Goal: Transaction & Acquisition: Purchase product/service

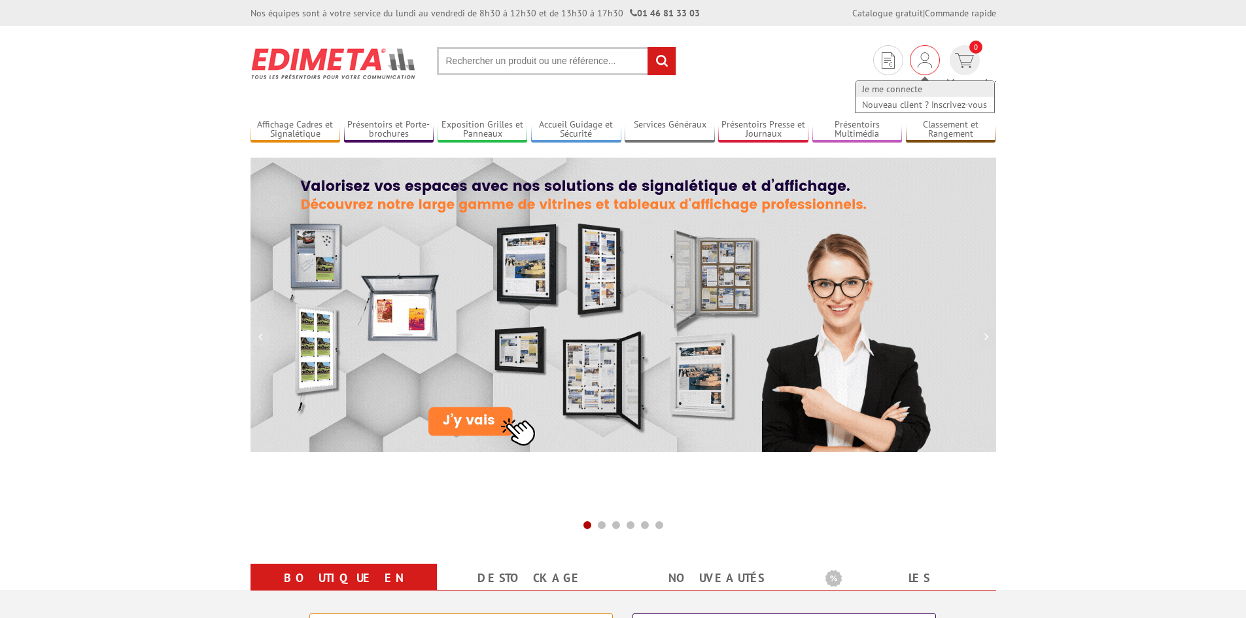
click at [872, 84] on link "Je me connecte" at bounding box center [924, 89] width 139 height 16
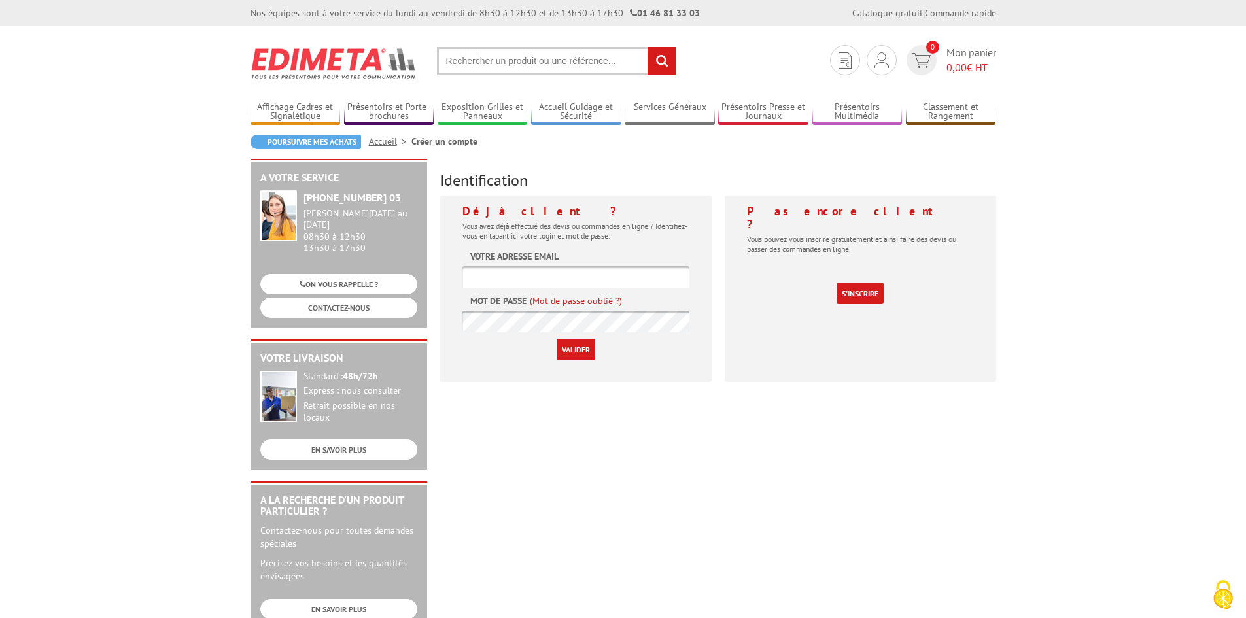
type input "[EMAIL_ADDRESS][DOMAIN_NAME]"
click at [588, 345] on input "Valider" at bounding box center [575, 350] width 39 height 22
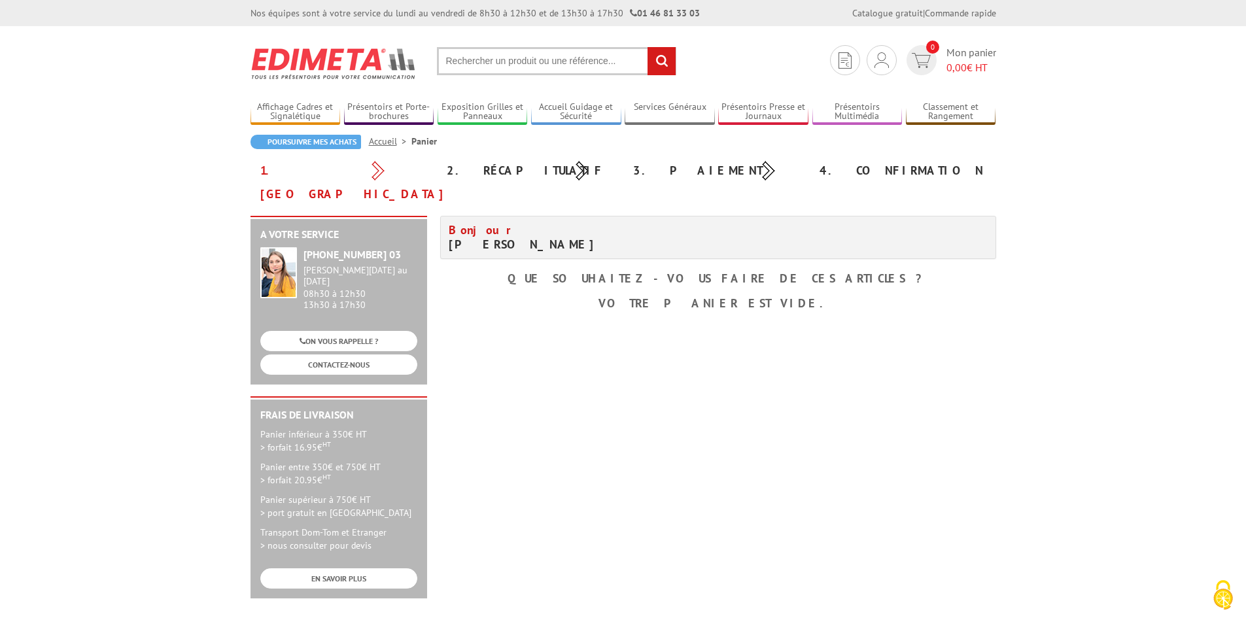
click at [494, 56] on input "text" at bounding box center [556, 61] width 239 height 28
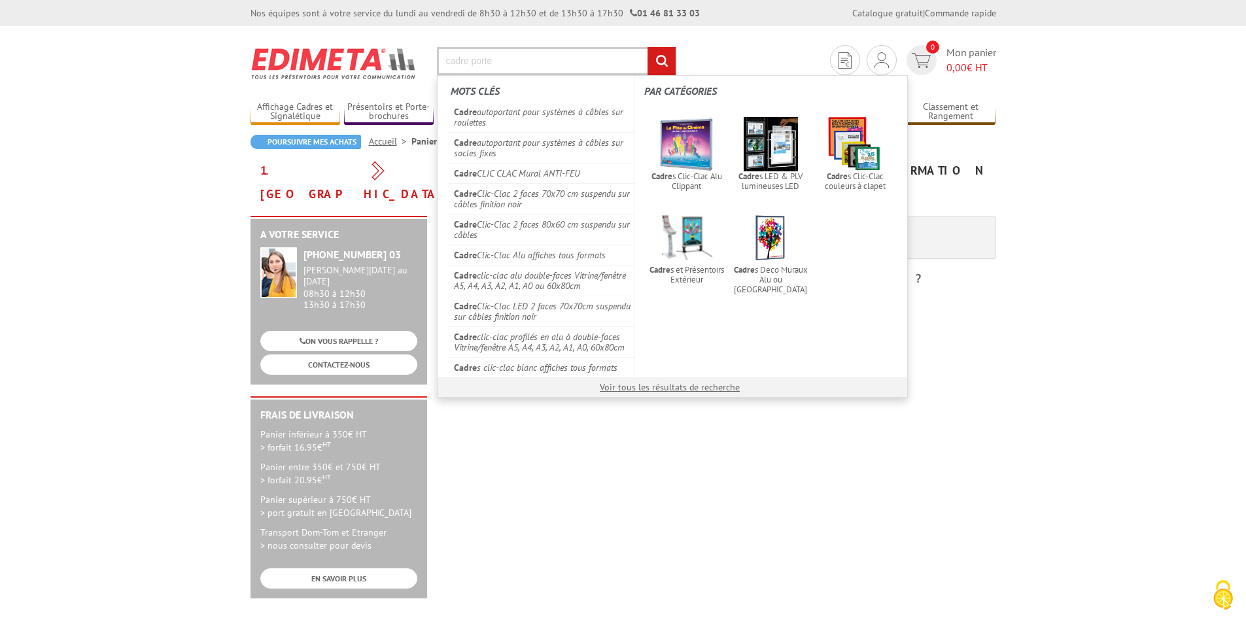
type input "cadre porte"
click at [647, 47] on input "rechercher" at bounding box center [661, 61] width 28 height 28
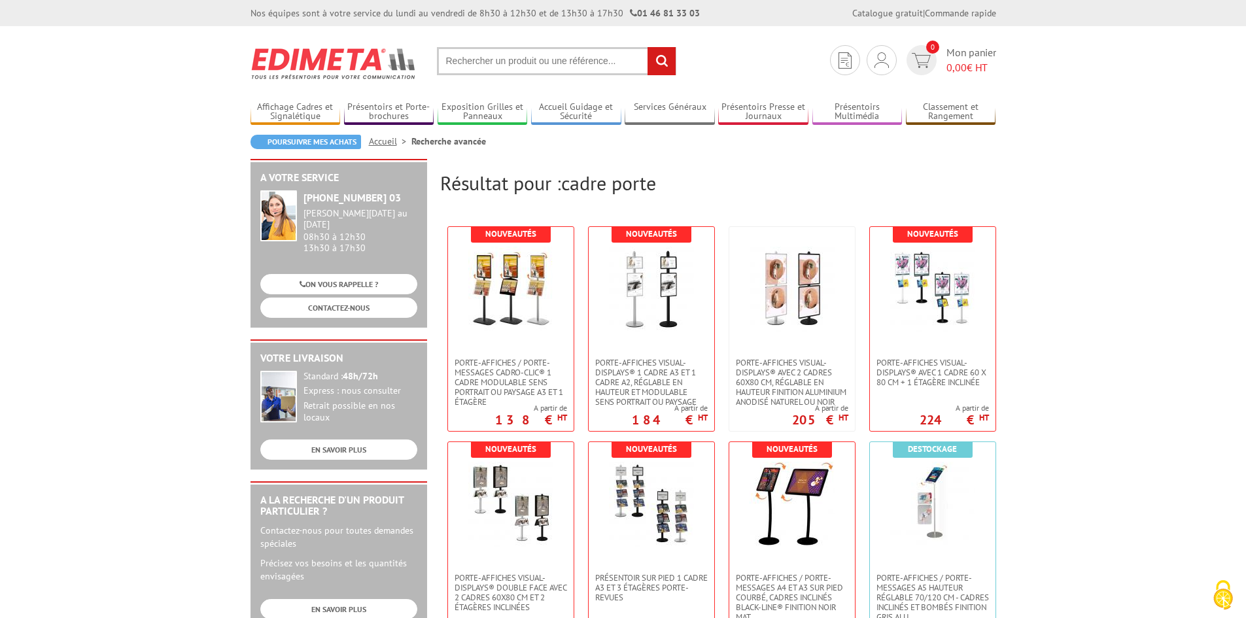
click at [485, 62] on input "text" at bounding box center [556, 61] width 239 height 28
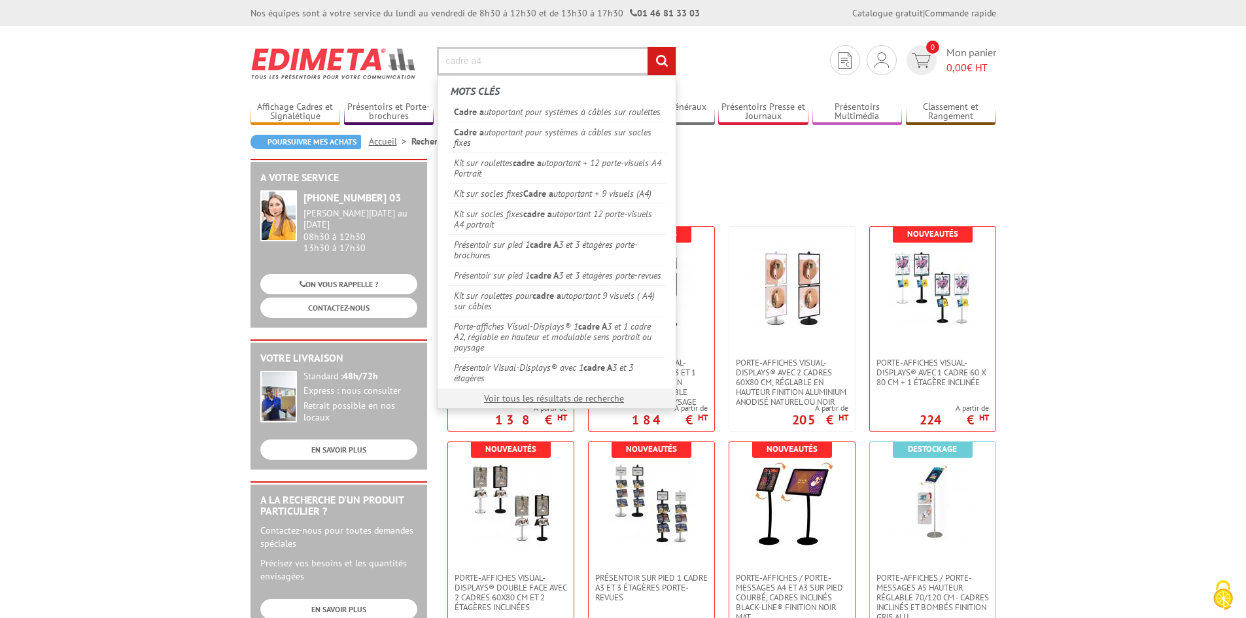
type input "cadre a4"
click at [647, 47] on input "rechercher" at bounding box center [661, 61] width 28 height 28
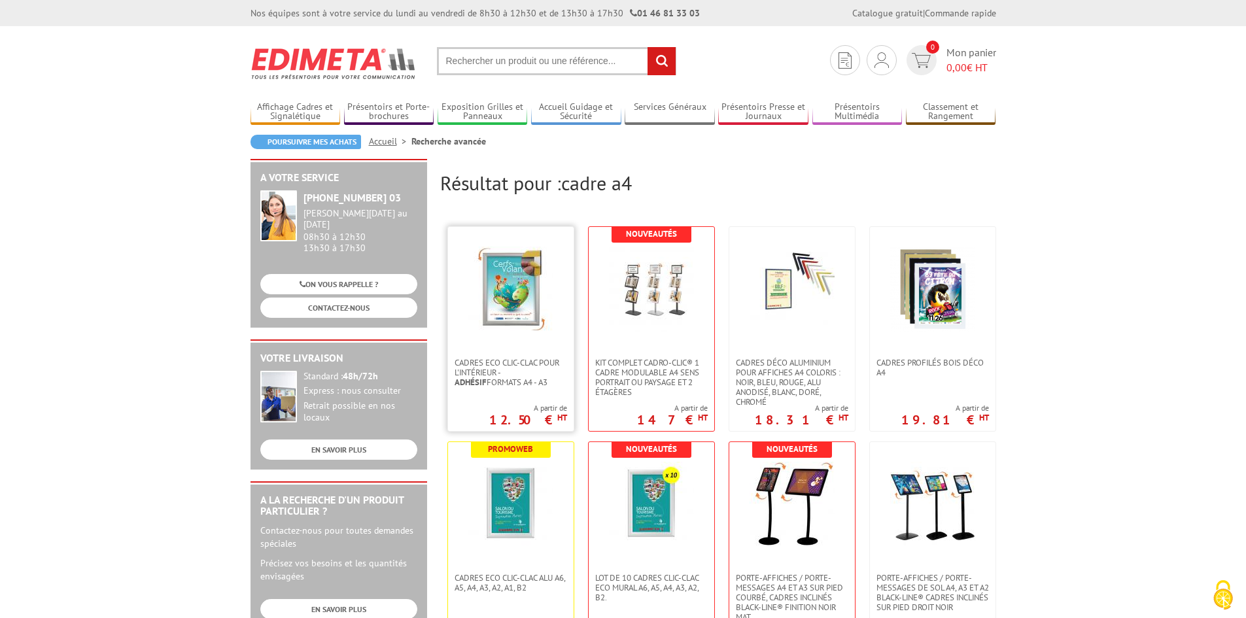
drag, startPoint x: 497, startPoint y: 316, endPoint x: 553, endPoint y: 320, distance: 56.4
click at [498, 316] on img at bounding box center [510, 289] width 85 height 85
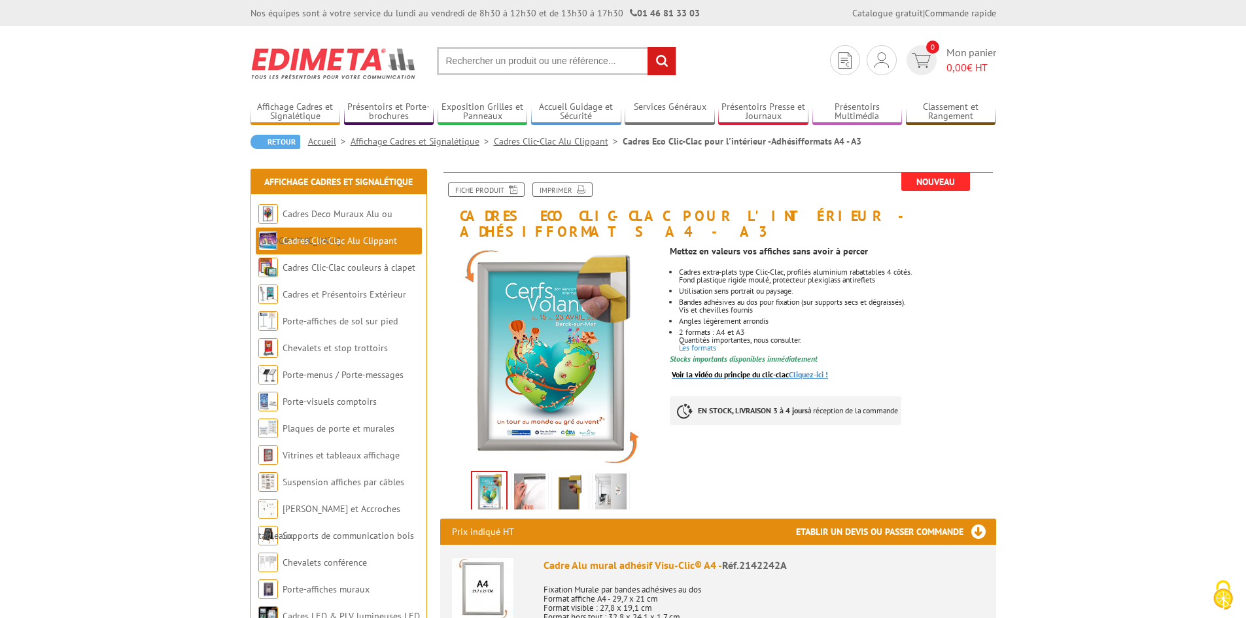
click at [813, 369] on link "Voir la vidéo du principe du clic-clac Cliquez-ici !" at bounding box center [750, 374] width 156 height 10
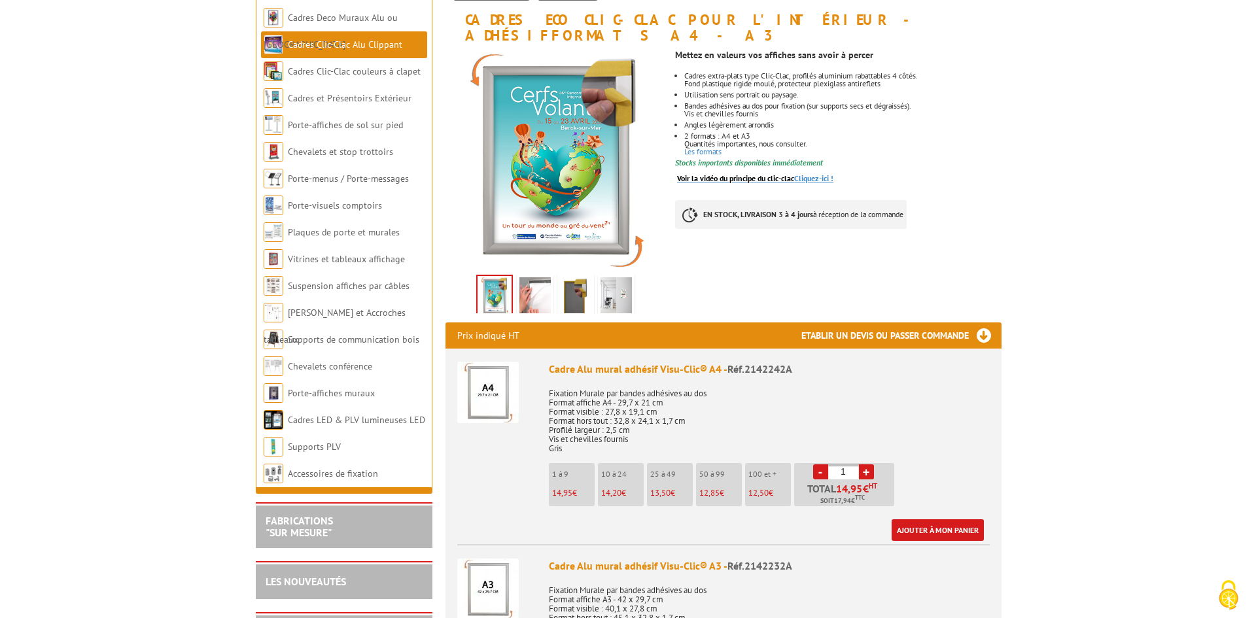
scroll to position [262, 0]
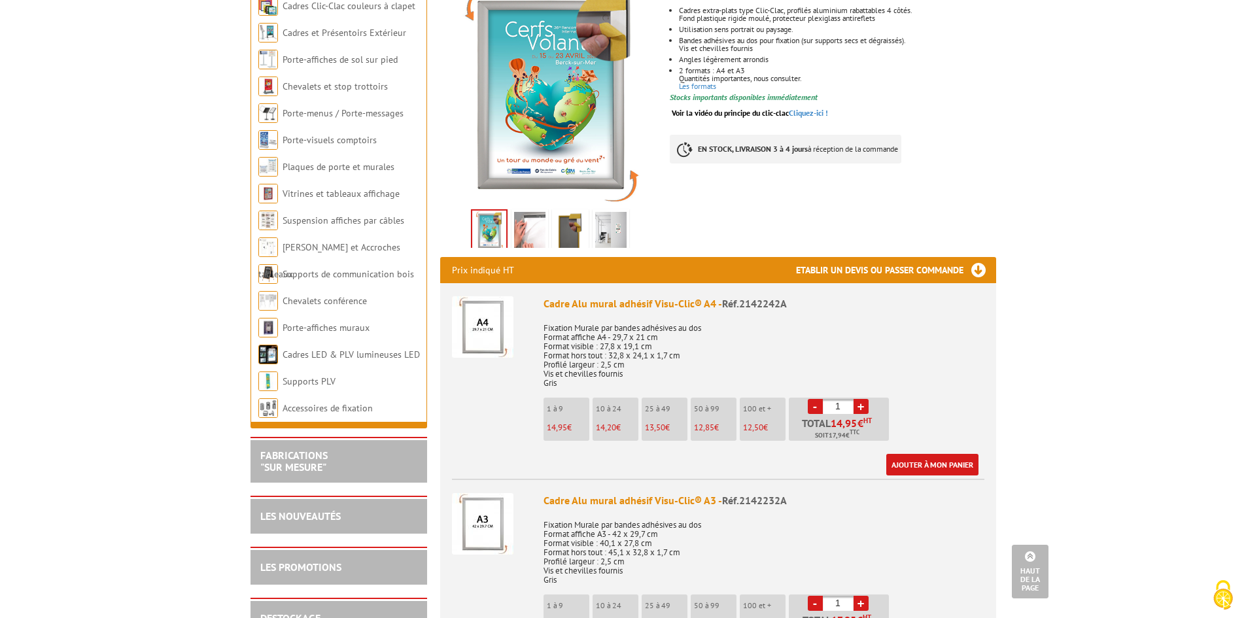
click at [860, 399] on link "+" at bounding box center [860, 406] width 15 height 15
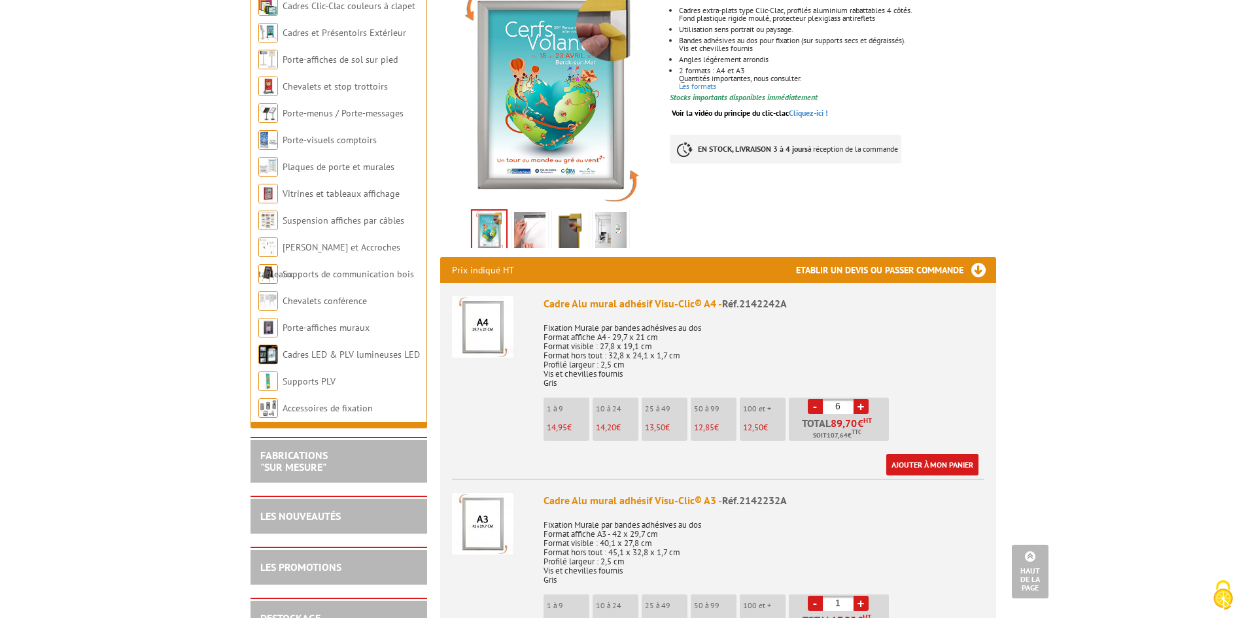
click at [860, 399] on link "+" at bounding box center [860, 406] width 15 height 15
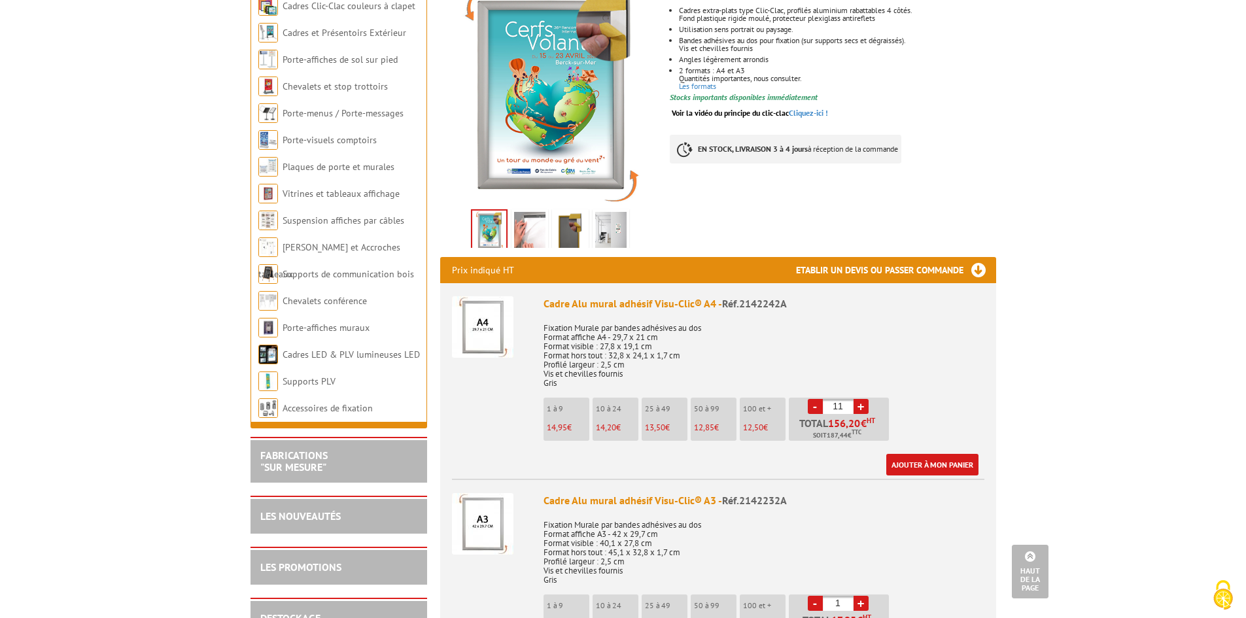
click at [860, 399] on link "+" at bounding box center [860, 406] width 15 height 15
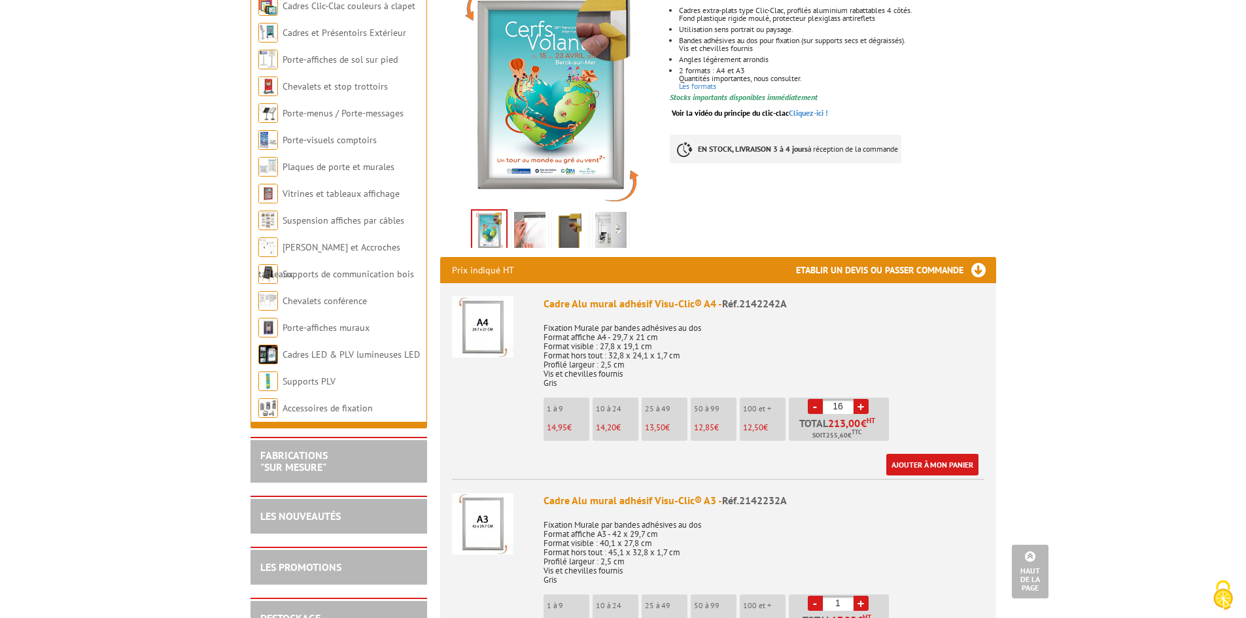
click at [860, 399] on link "+" at bounding box center [860, 406] width 15 height 15
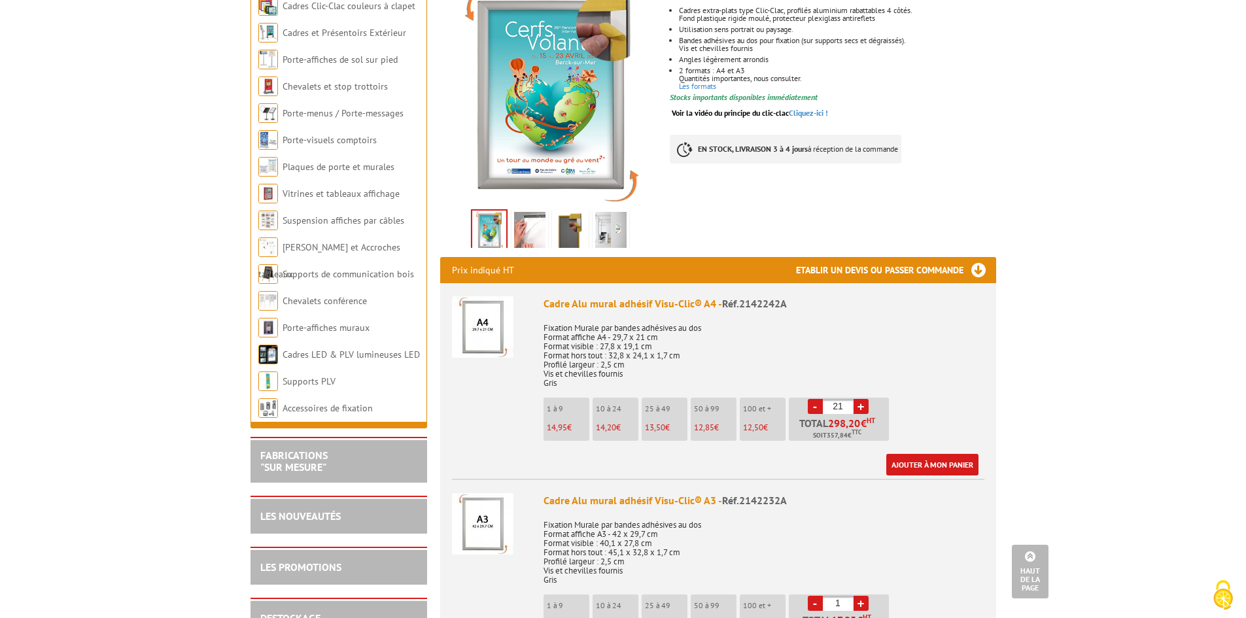
click at [860, 399] on link "+" at bounding box center [860, 406] width 15 height 15
type input "25"
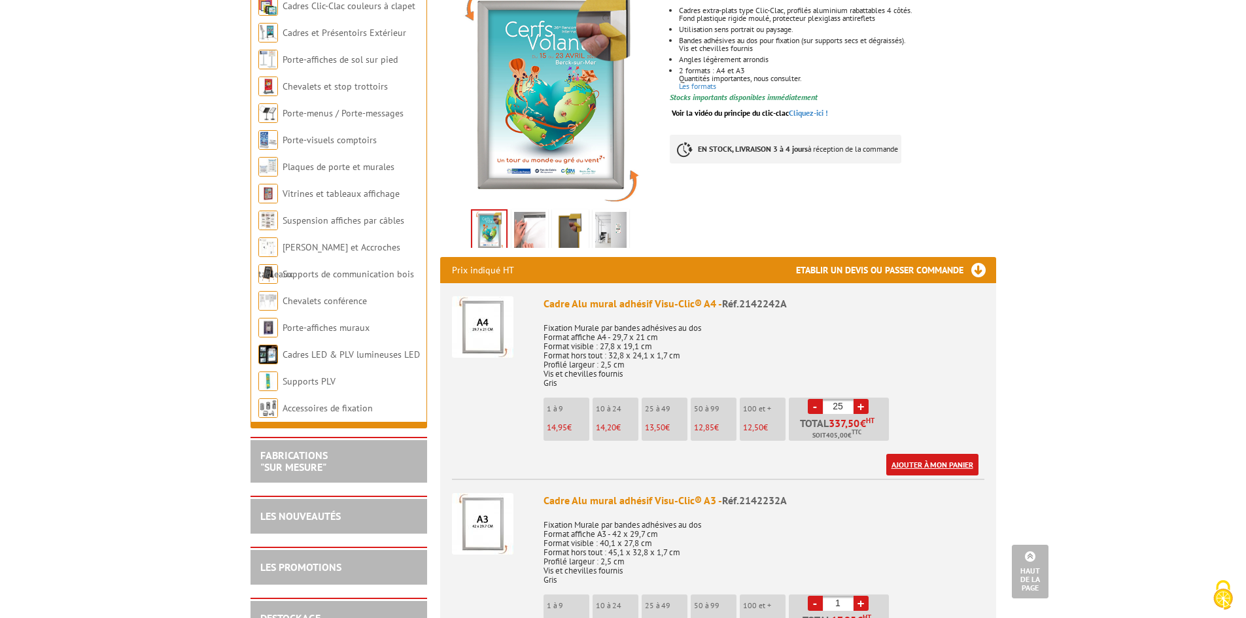
click at [936, 454] on link "Ajouter à mon panier" at bounding box center [932, 465] width 92 height 22
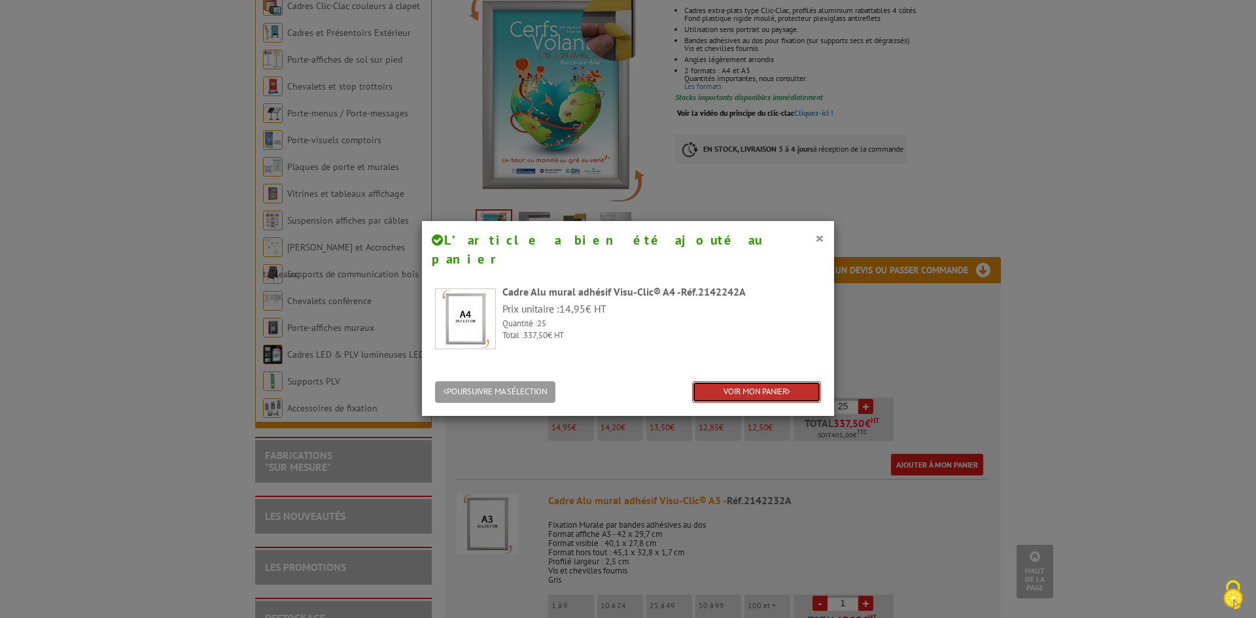
click at [768, 381] on link "VOIR MON PANIER" at bounding box center [756, 392] width 129 height 22
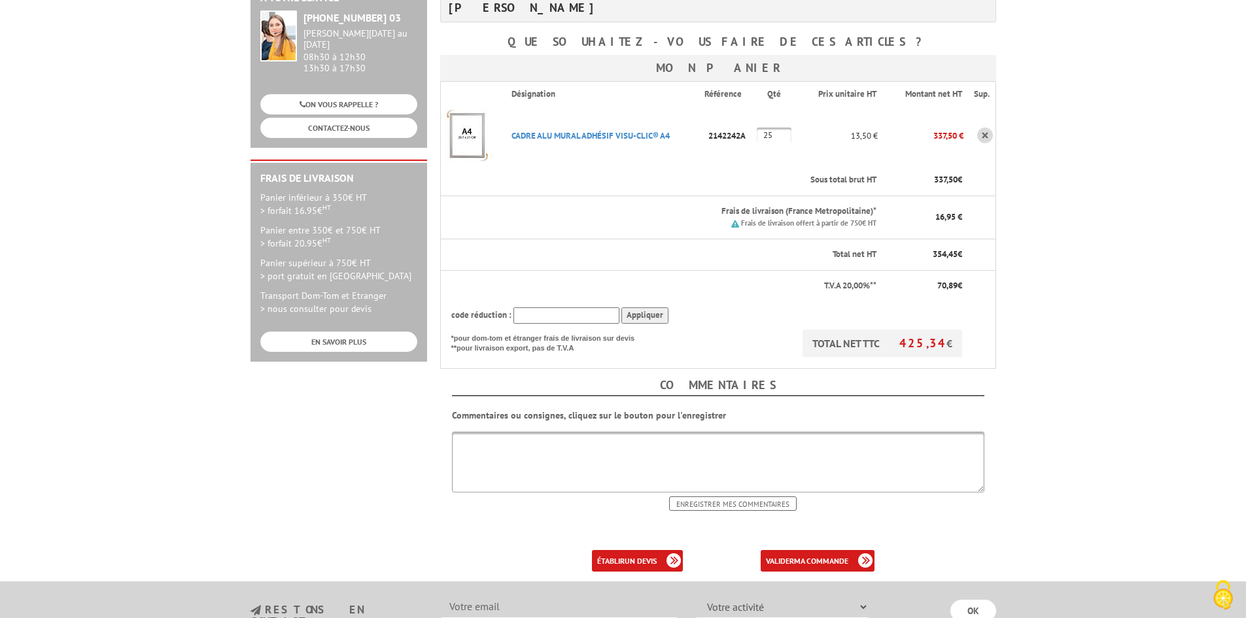
scroll to position [262, 0]
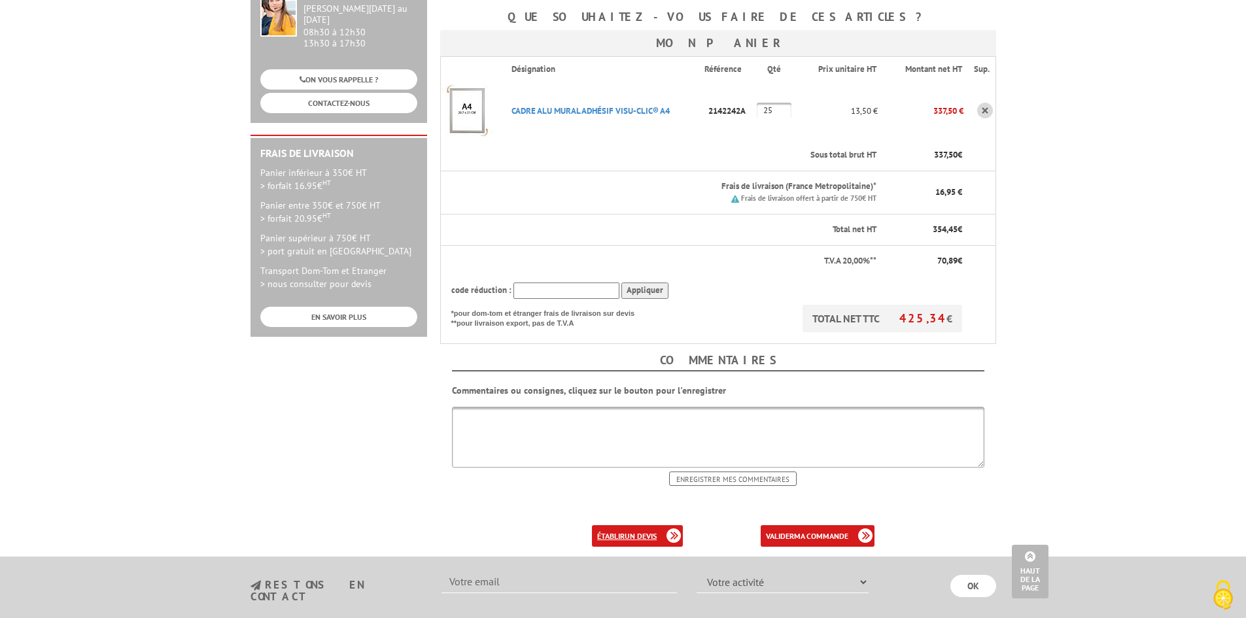
click at [623, 525] on link "établir un devis" at bounding box center [637, 536] width 91 height 22
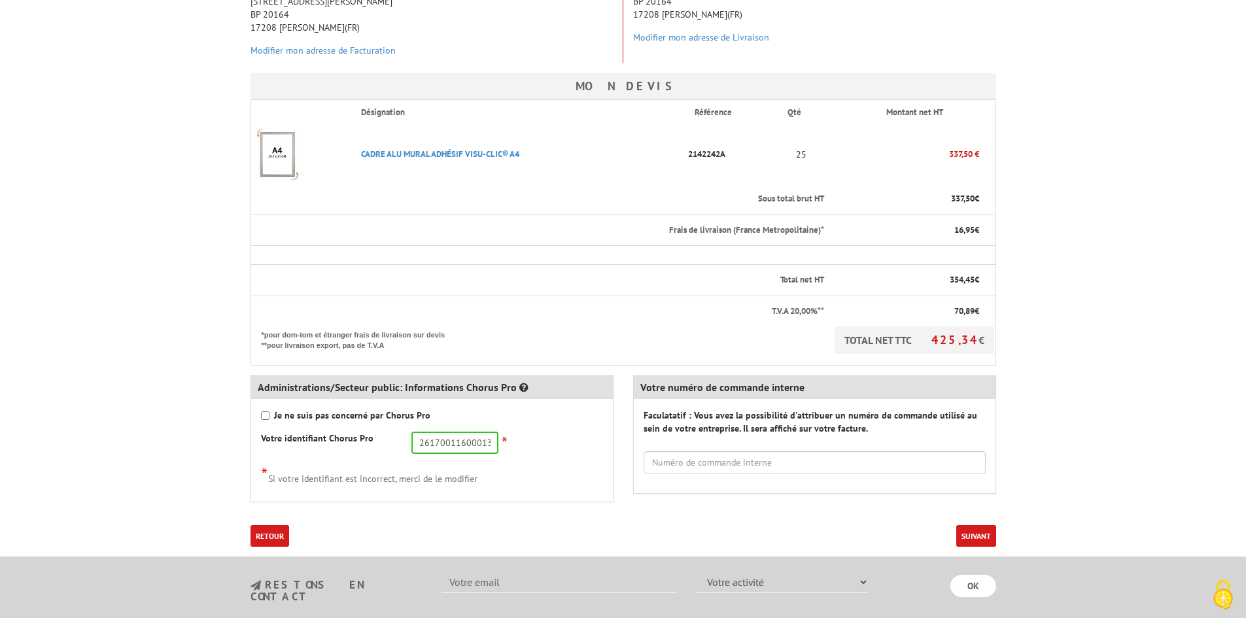
scroll to position [262, 0]
click at [982, 531] on button "Suivant" at bounding box center [976, 535] width 40 height 22
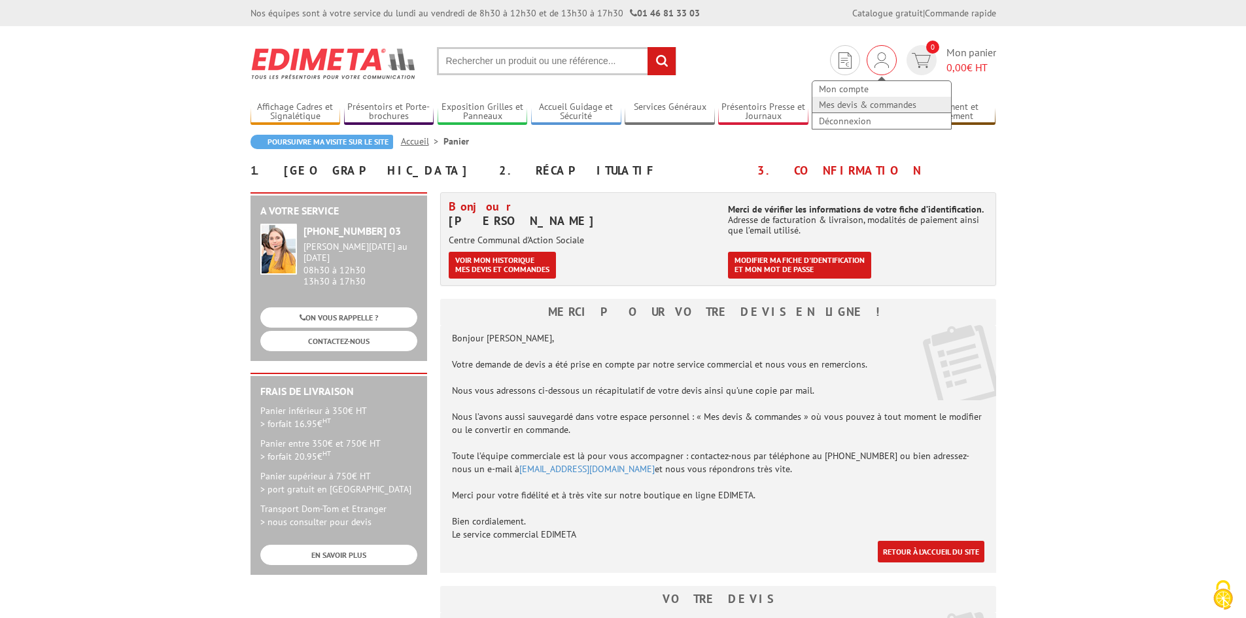
click at [874, 98] on link "Mes devis & commandes" at bounding box center [881, 105] width 139 height 16
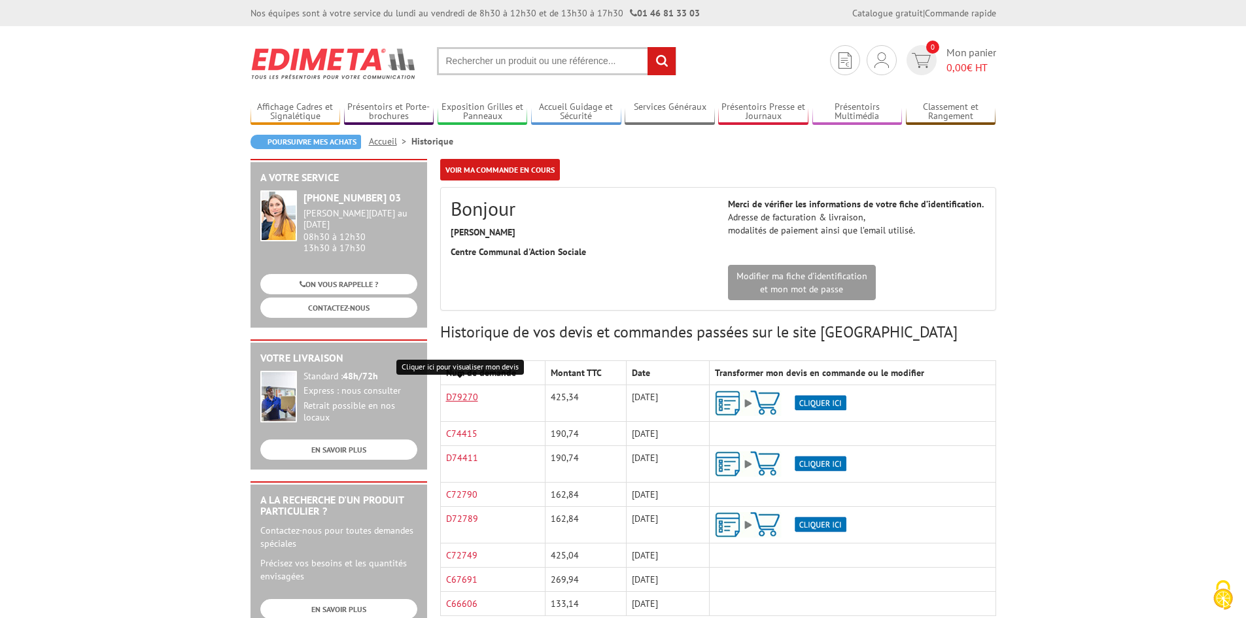
click at [469, 394] on link "D79270" at bounding box center [462, 397] width 32 height 12
